Goal: Browse casually: Explore the website without a specific task or goal

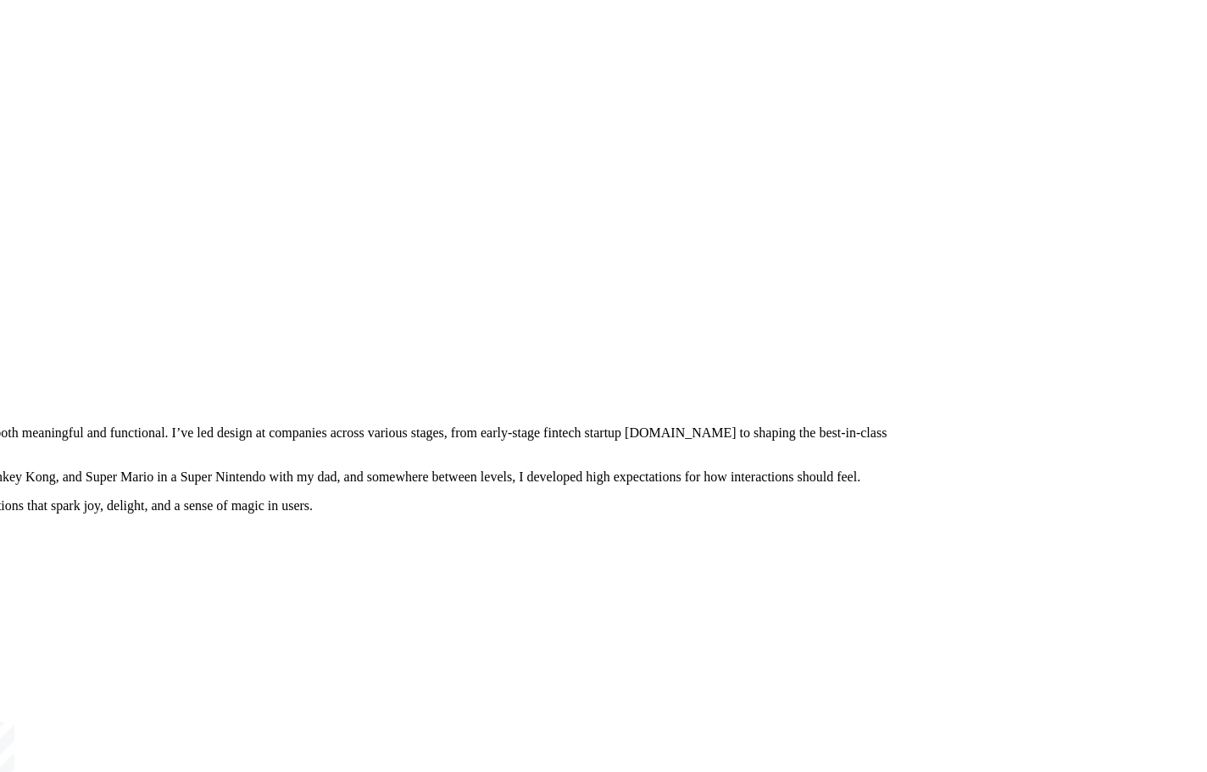
drag, startPoint x: 909, startPoint y: 353, endPoint x: 568, endPoint y: 676, distance: 469.6
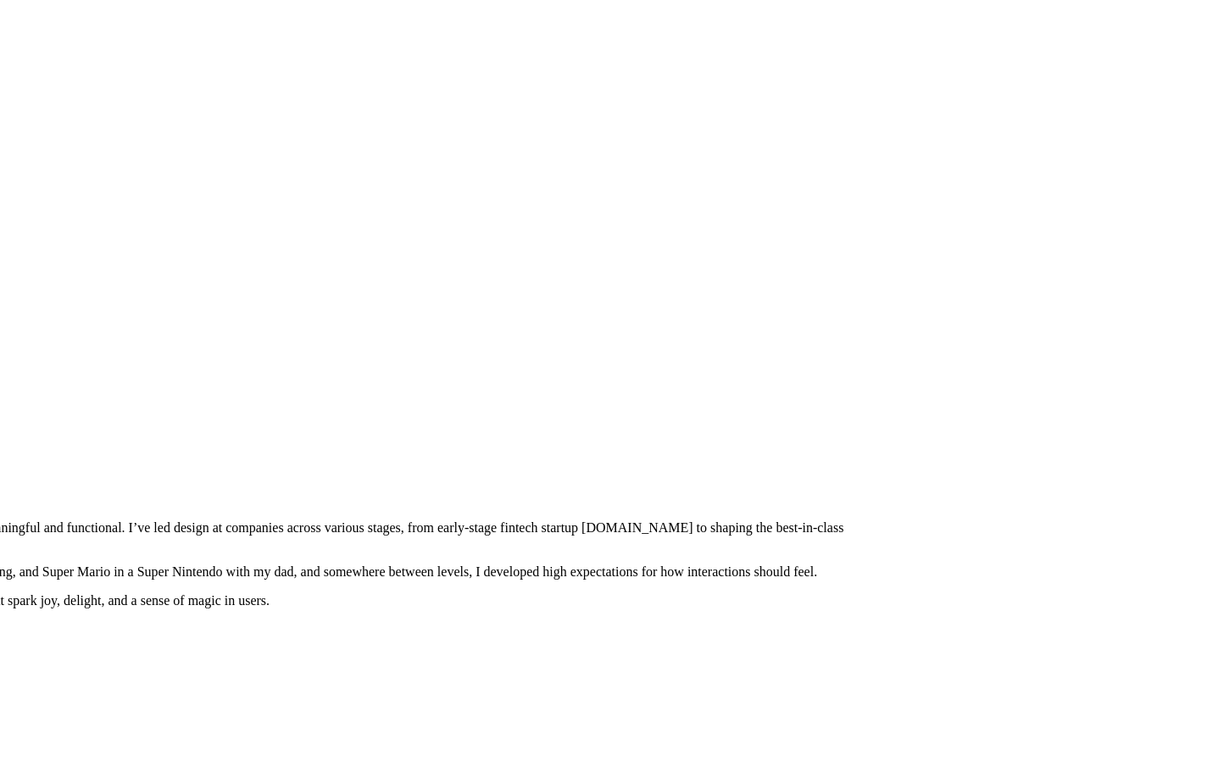
drag, startPoint x: 628, startPoint y: 262, endPoint x: 710, endPoint y: 698, distance: 443.4
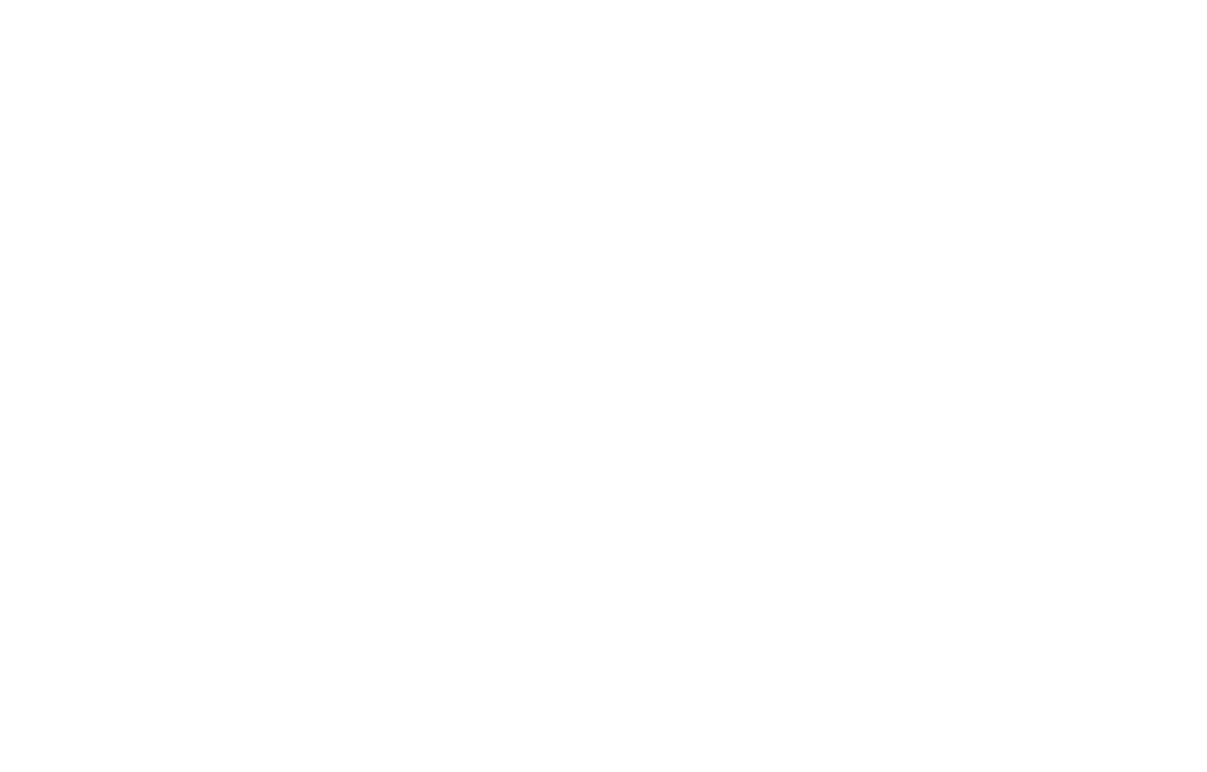
drag, startPoint x: 638, startPoint y: 611, endPoint x: 627, endPoint y: 792, distance: 180.9
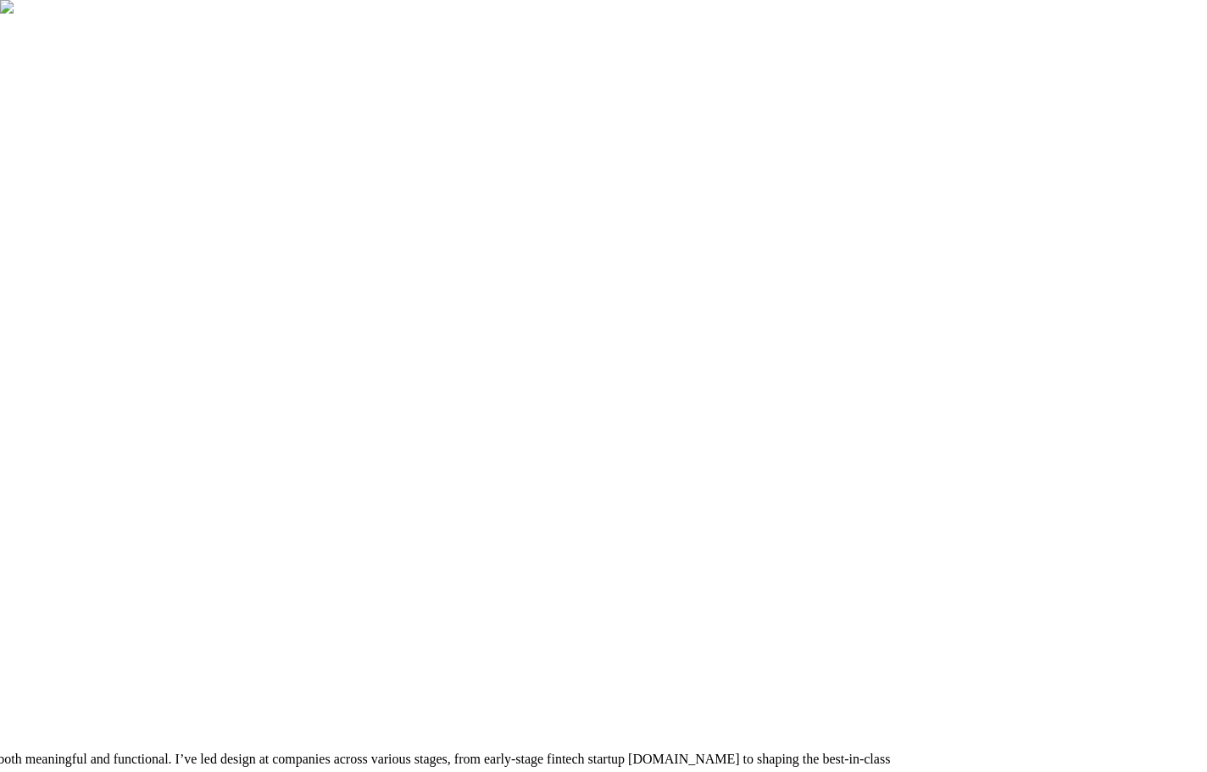
drag, startPoint x: 665, startPoint y: 471, endPoint x: 665, endPoint y: 182, distance: 289.1
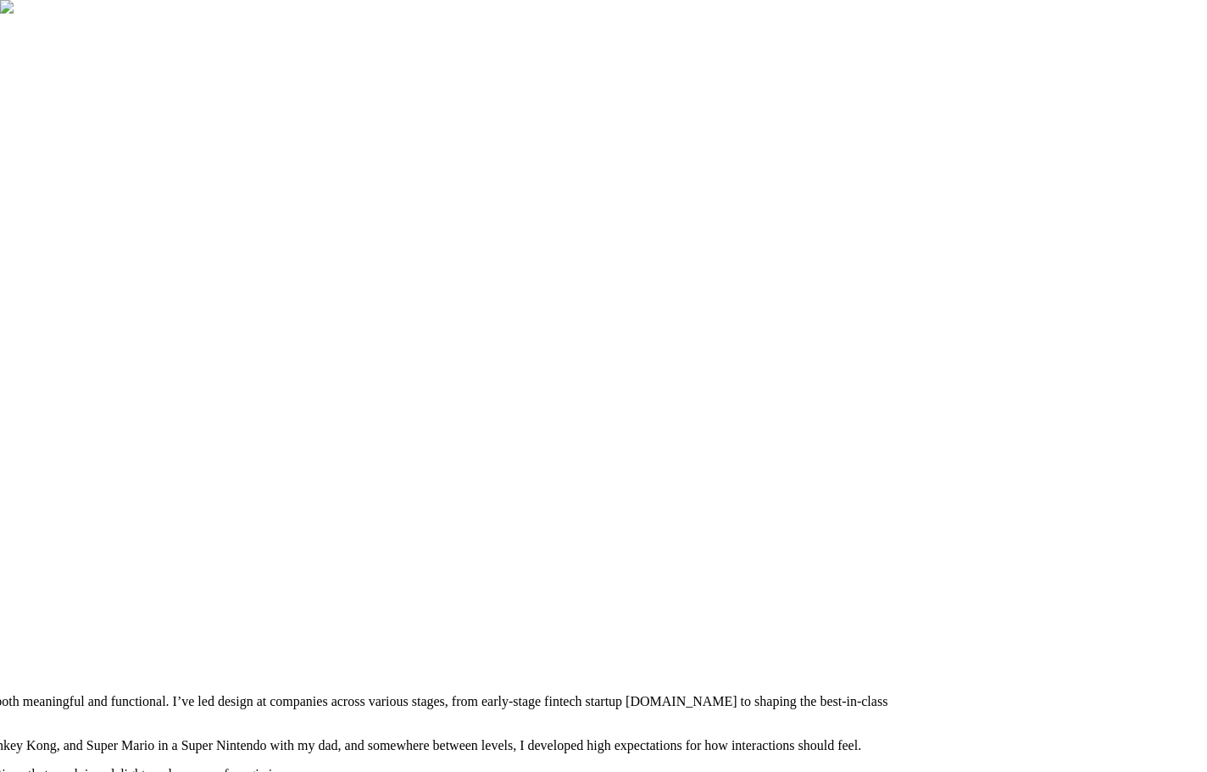
drag, startPoint x: 634, startPoint y: 608, endPoint x: 636, endPoint y: 248, distance: 360.4
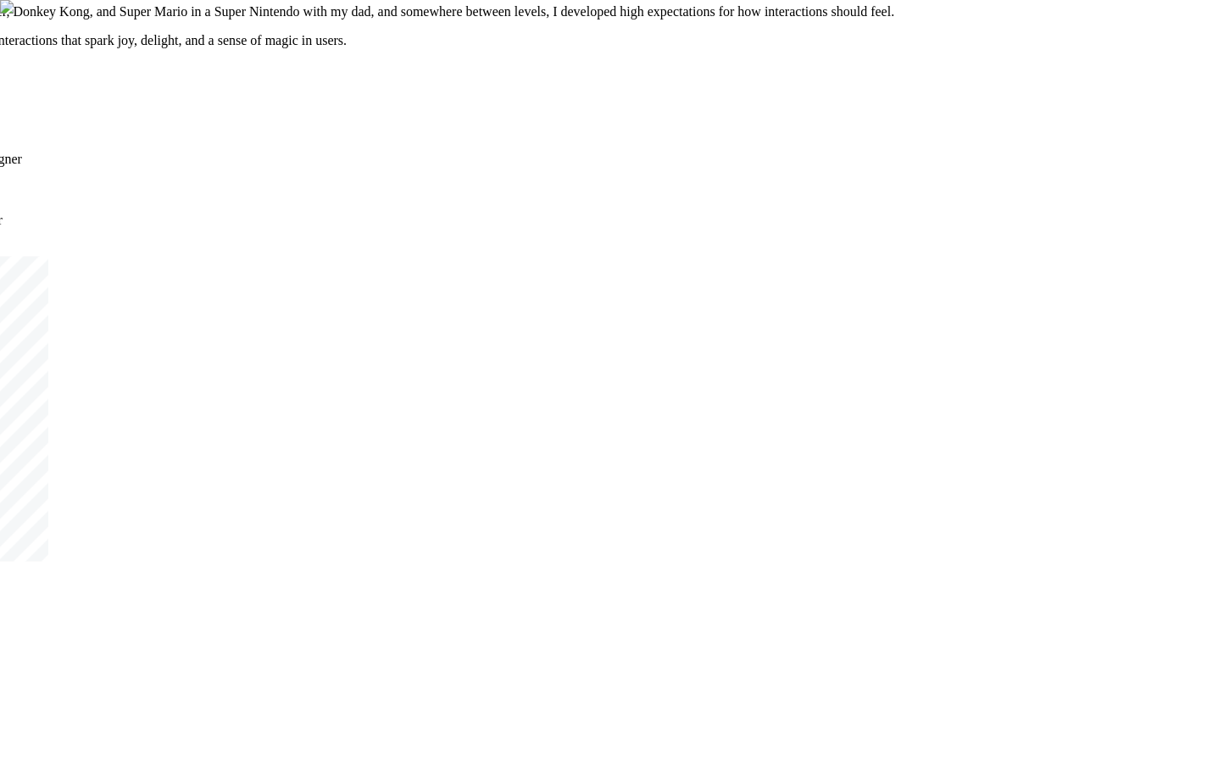
drag, startPoint x: 604, startPoint y: 593, endPoint x: 641, endPoint y: 217, distance: 377.5
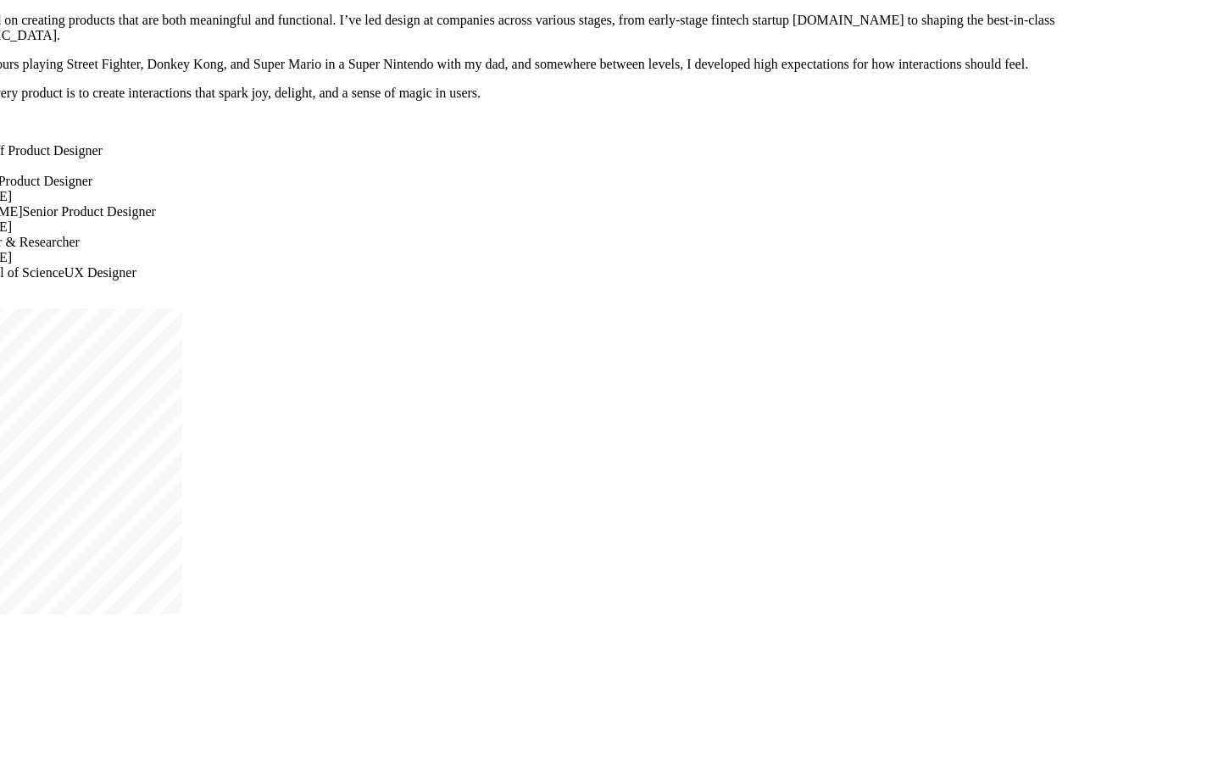
drag, startPoint x: 602, startPoint y: 579, endPoint x: 733, endPoint y: 634, distance: 142.5
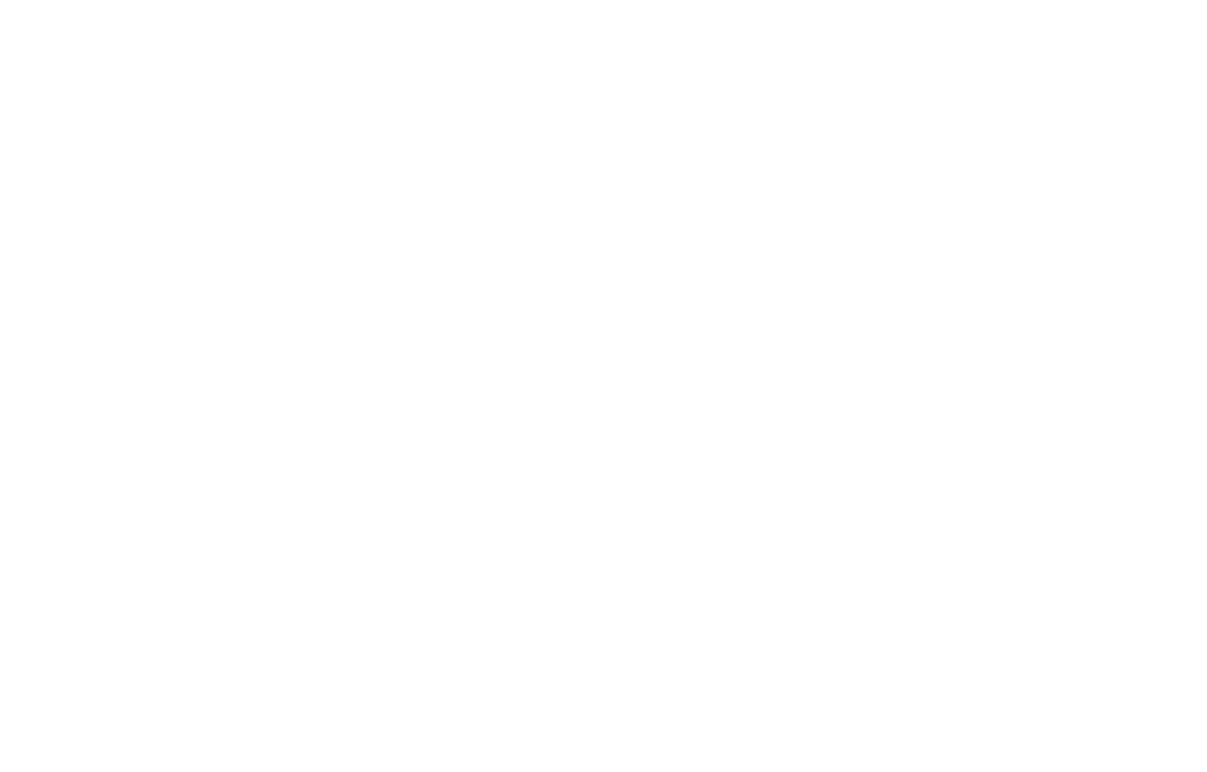
drag, startPoint x: 680, startPoint y: 169, endPoint x: 744, endPoint y: 569, distance: 405.2
